Goal: Task Accomplishment & Management: Use online tool/utility

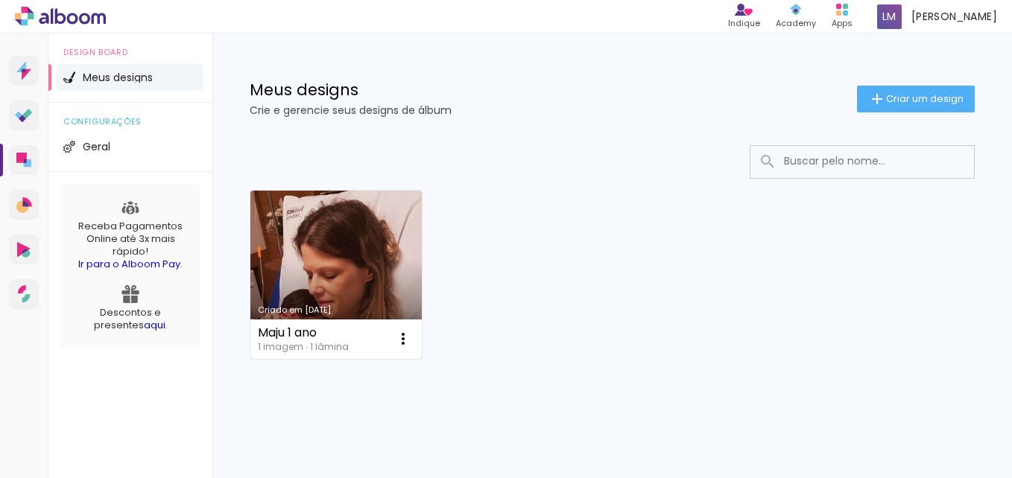
click at [361, 219] on link "Criado em [DATE]" at bounding box center [335, 275] width 171 height 168
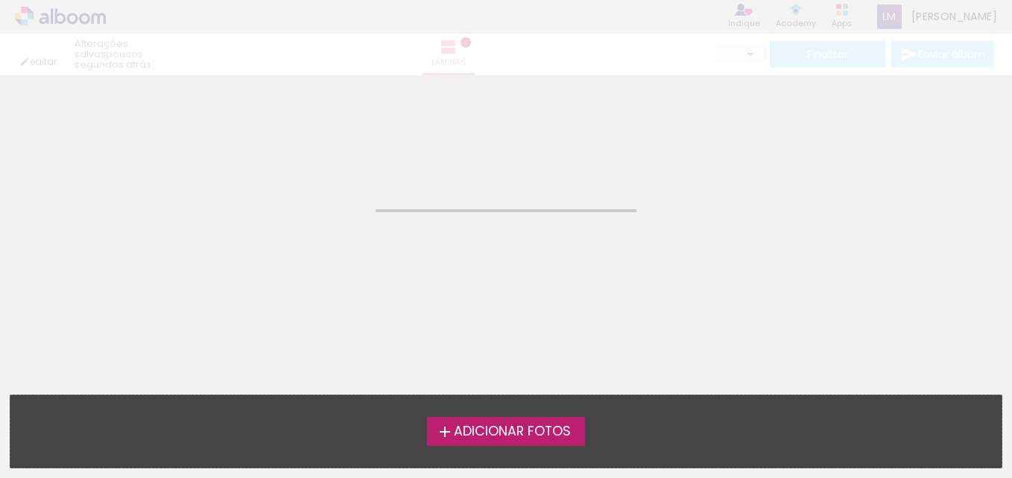
click at [487, 431] on span "Adicionar Fotos" at bounding box center [512, 431] width 117 height 13
click at [0, 0] on input "file" at bounding box center [0, 0] width 0 height 0
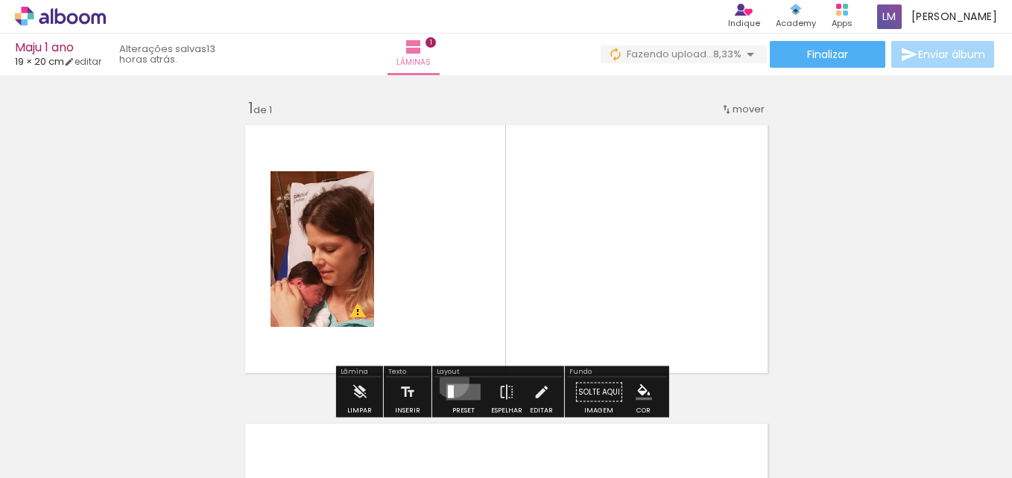
click at [449, 381] on div at bounding box center [463, 393] width 40 height 30
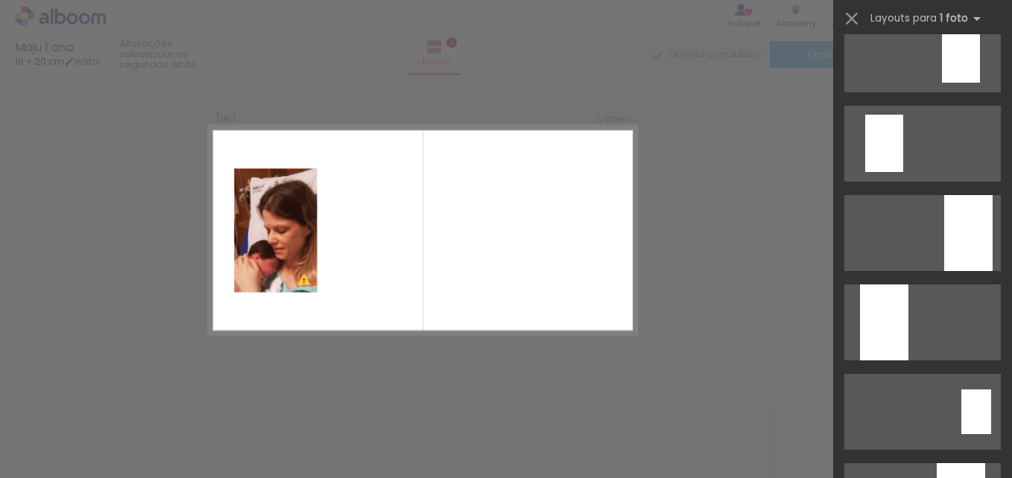
scroll to position [1311, 0]
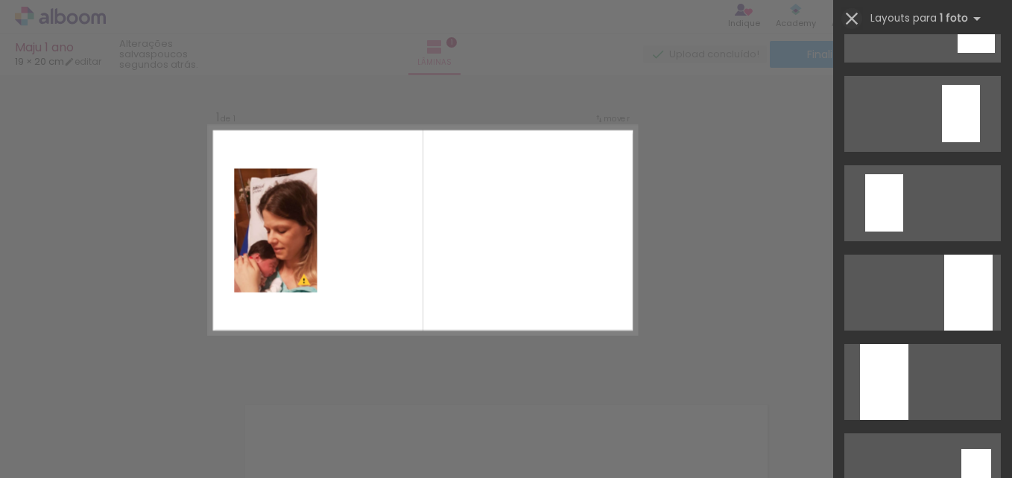
click at [855, 17] on iron-icon at bounding box center [851, 18] width 21 height 21
